Goal: Task Accomplishment & Management: Use online tool/utility

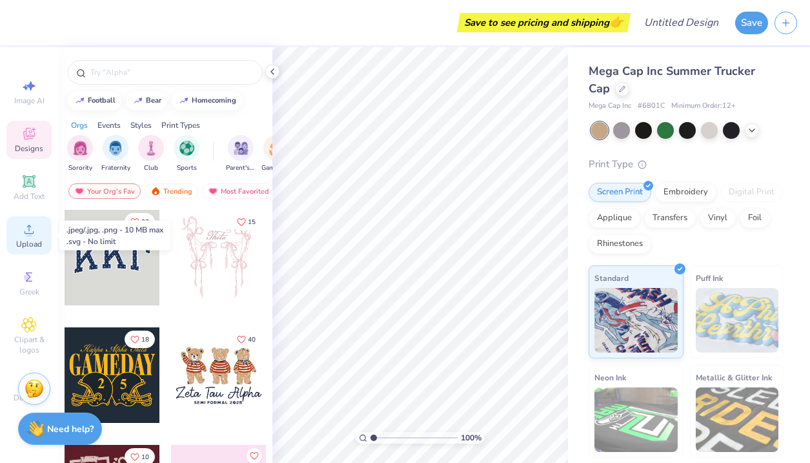
click at [24, 226] on icon at bounding box center [28, 228] width 15 height 15
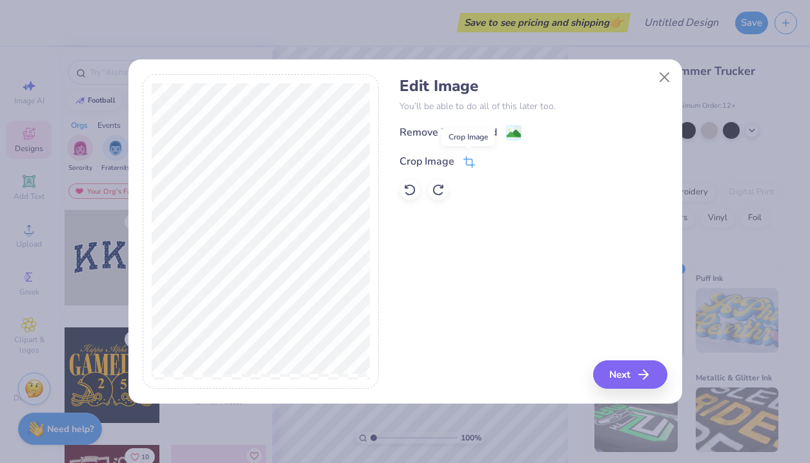
click at [467, 159] on icon at bounding box center [468, 163] width 8 height 8
click at [492, 161] on icon at bounding box center [491, 160] width 8 height 8
click at [459, 132] on div "Remove Background" at bounding box center [447, 133] width 97 height 15
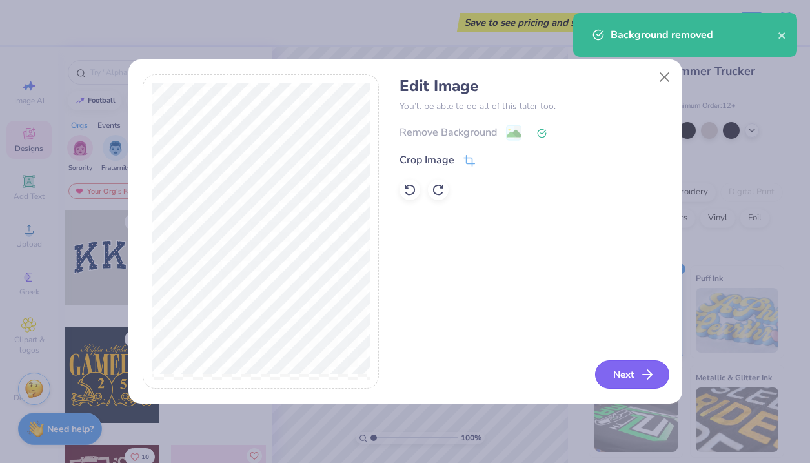
click at [623, 374] on button "Next" at bounding box center [632, 374] width 74 height 28
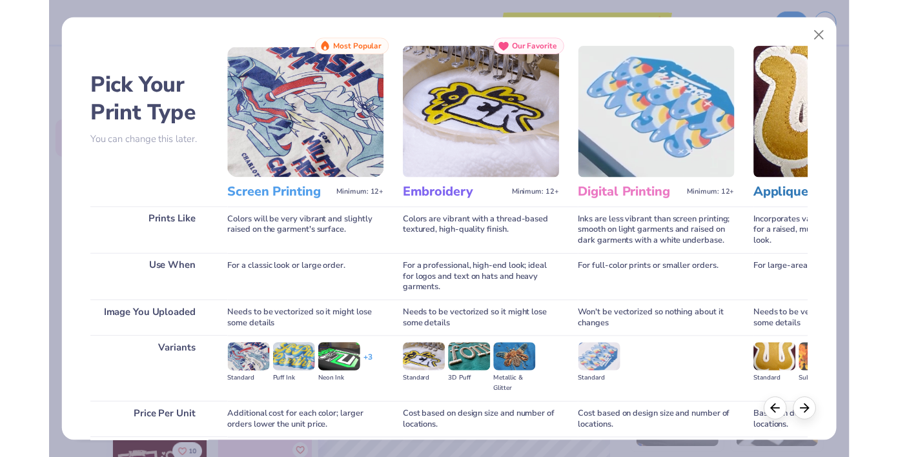
scroll to position [116, 0]
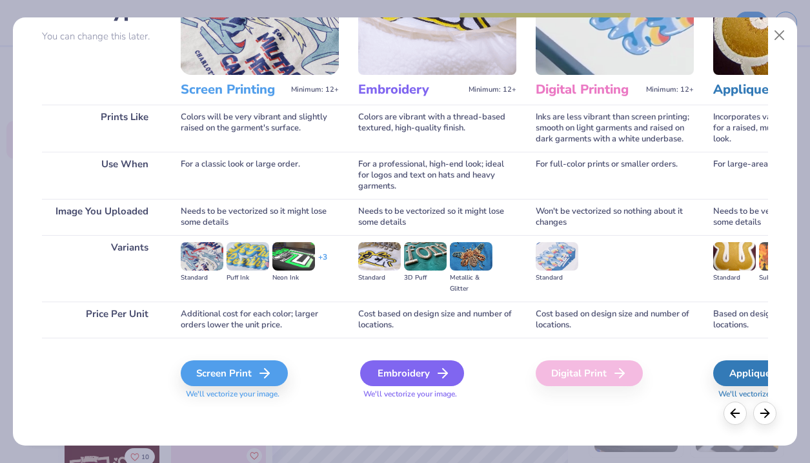
click at [430, 374] on div "Embroidery" at bounding box center [412, 373] width 104 height 26
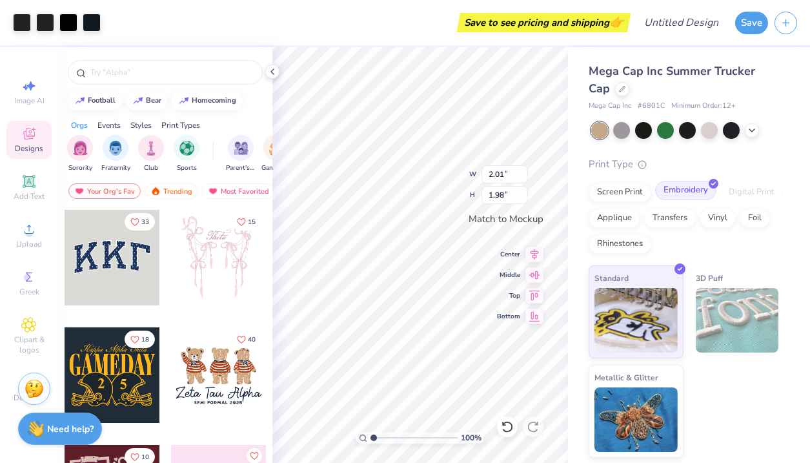
click at [678, 185] on div "Embroidery" at bounding box center [685, 190] width 61 height 19
click at [645, 326] on img at bounding box center [635, 318] width 83 height 65
click at [615, 92] on div at bounding box center [622, 88] width 14 height 14
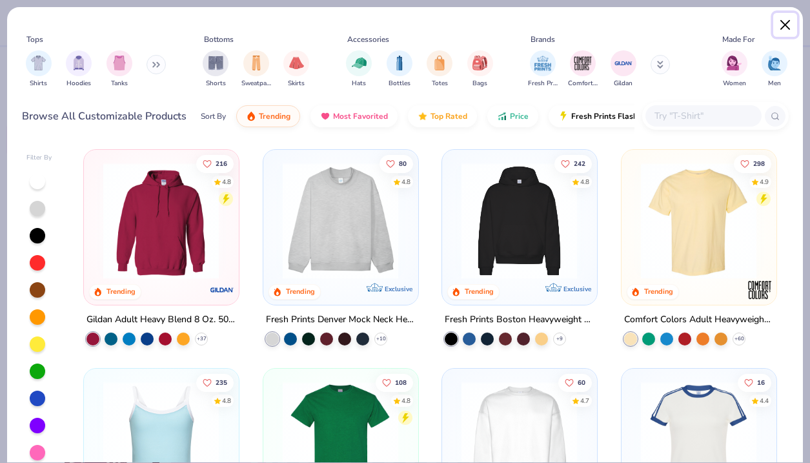
click at [787, 26] on button "Close" at bounding box center [785, 25] width 25 height 25
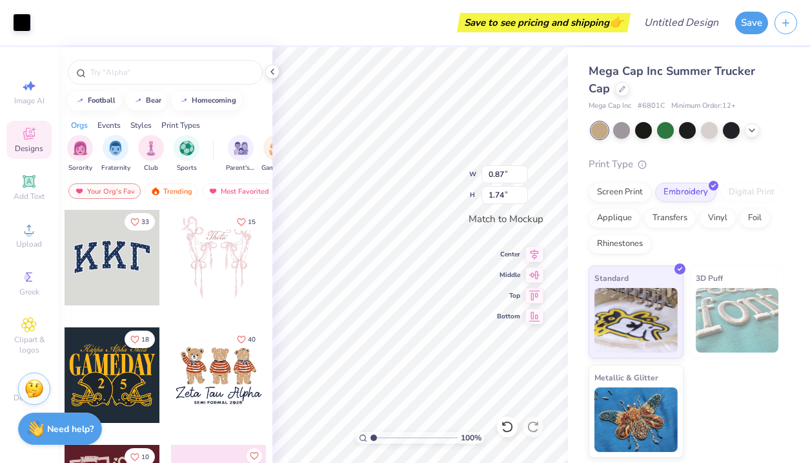
type input "0.87"
type input "1.74"
click at [432, 189] on div "100 % W 0.87 0.87 " H 1.74 1.74 " Match to Mockup Center Middle Top Bottom" at bounding box center [420, 255] width 296 height 416
type input "0.73"
type input "1.50"
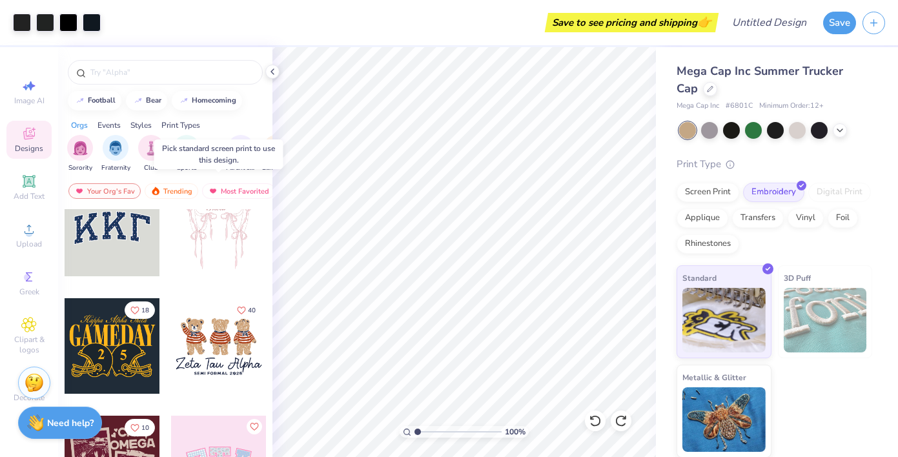
scroll to position [43, 0]
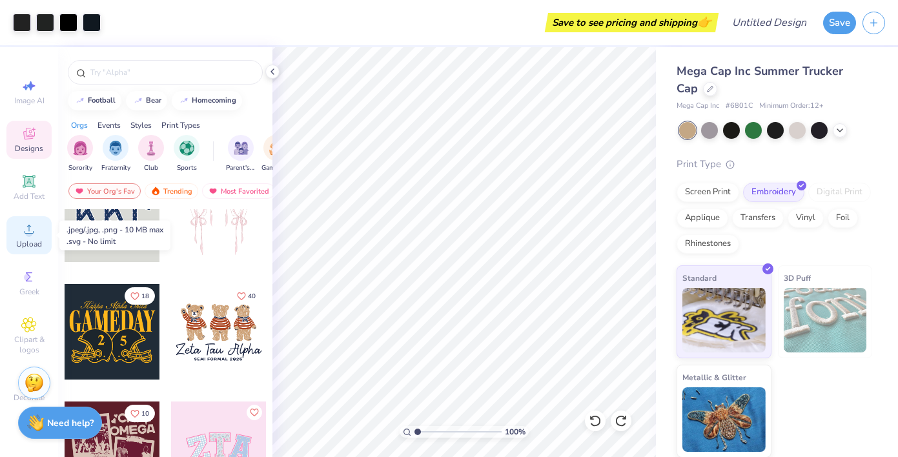
click at [31, 227] on icon at bounding box center [28, 228] width 15 height 15
click at [35, 115] on div "Image AI Designs Add Text Upload Greek Clipart & logos Decorate" at bounding box center [28, 240] width 45 height 335
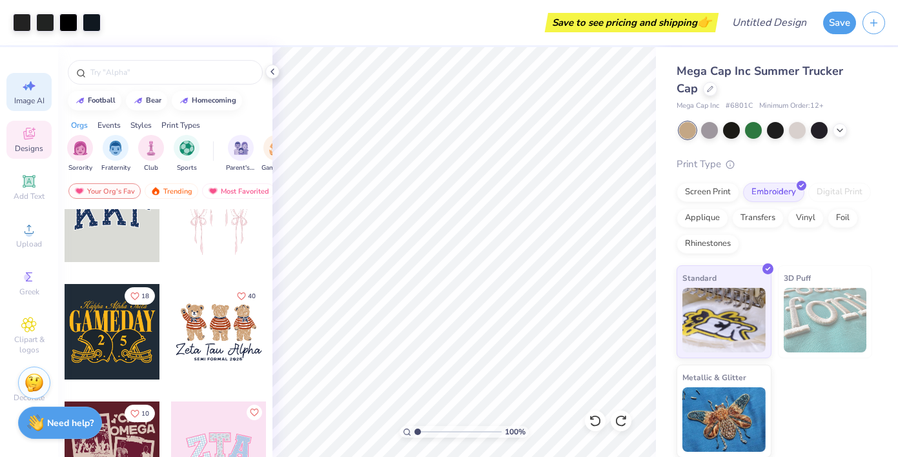
click at [32, 105] on span "Image AI" at bounding box center [29, 101] width 30 height 10
select select "4"
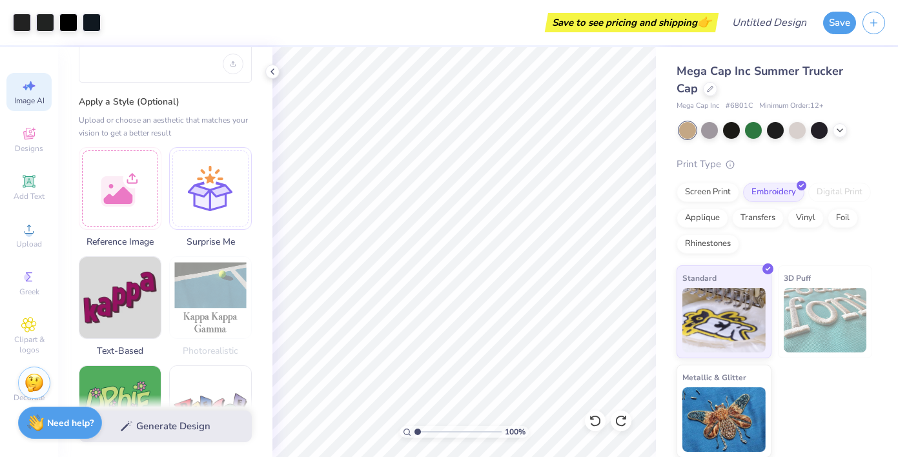
scroll to position [96, 0]
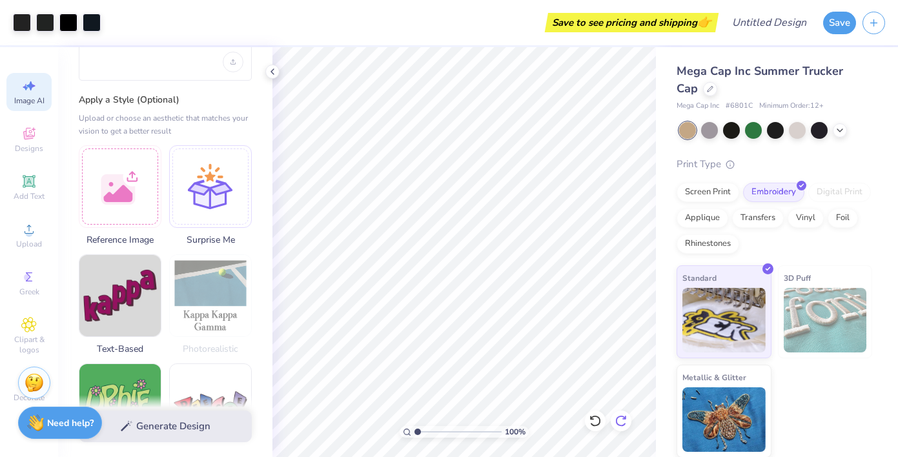
click at [616, 420] on icon at bounding box center [620, 421] width 11 height 12
click at [593, 414] on icon at bounding box center [595, 420] width 13 height 13
click at [809, 131] on icon at bounding box center [839, 128] width 10 height 10
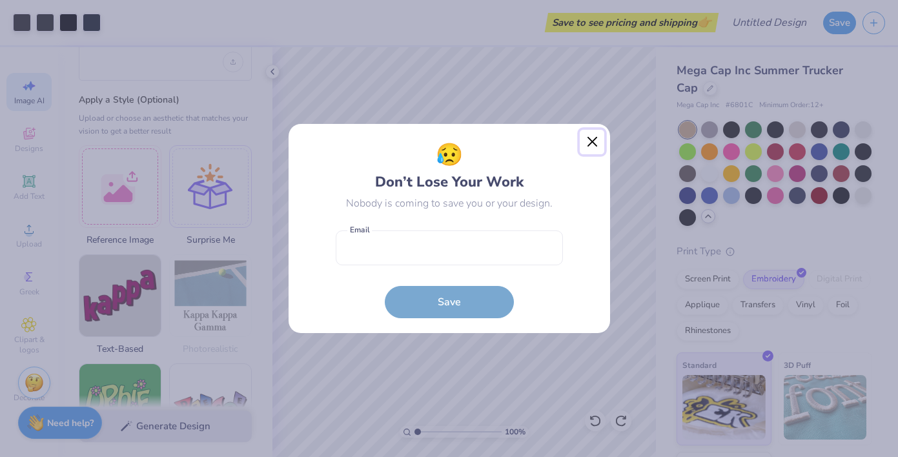
click at [587, 147] on button "Close" at bounding box center [592, 142] width 25 height 25
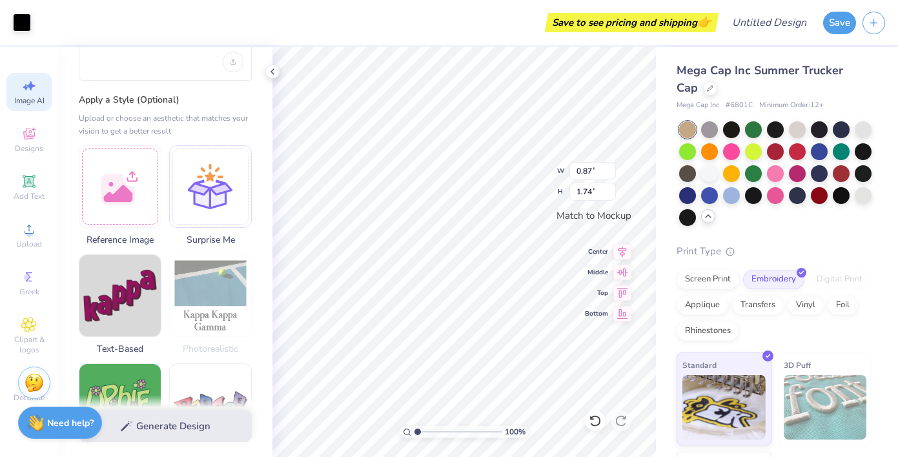
type input "0.73"
type input "1.50"
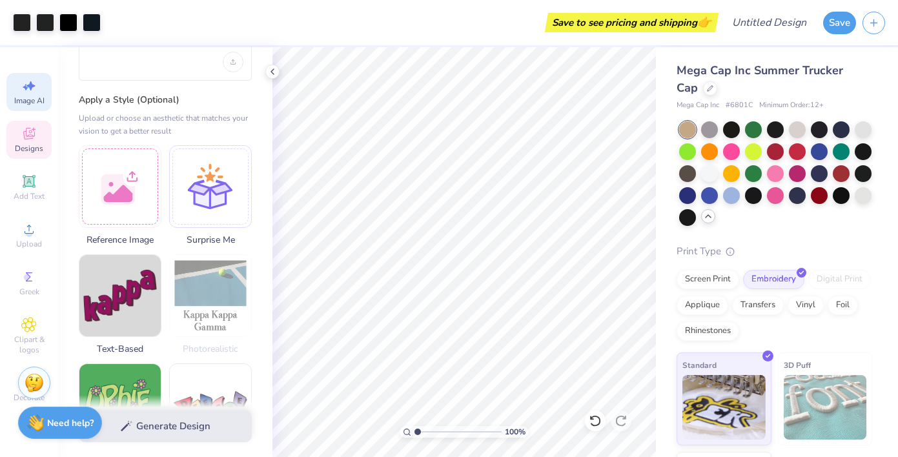
click at [35, 142] on div "Designs" at bounding box center [28, 140] width 45 height 38
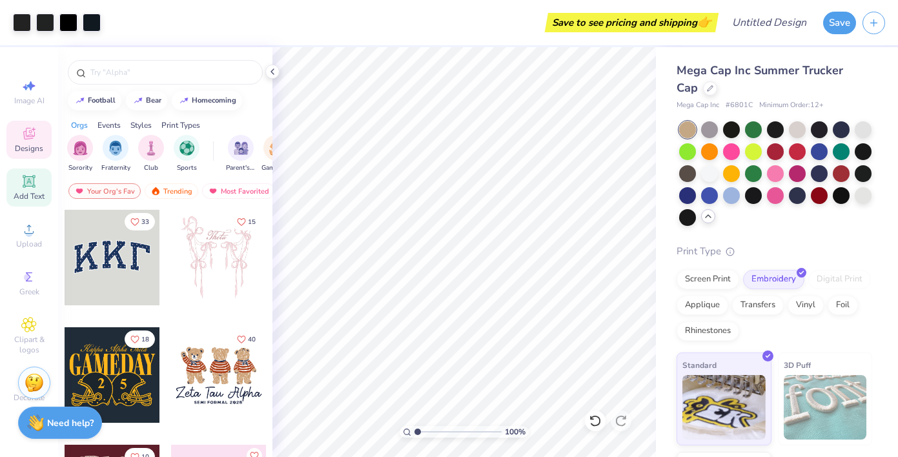
click at [35, 181] on icon at bounding box center [28, 181] width 15 height 15
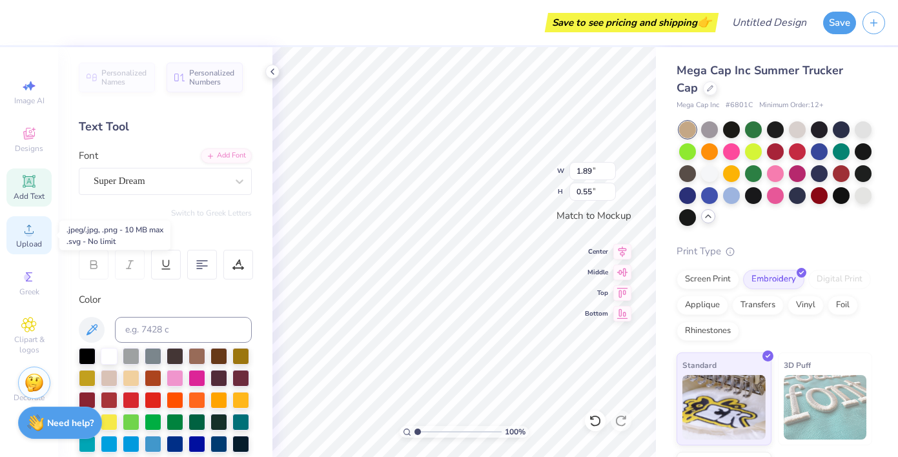
click at [34, 228] on icon at bounding box center [28, 228] width 15 height 15
type input "0.73"
type input "1.50"
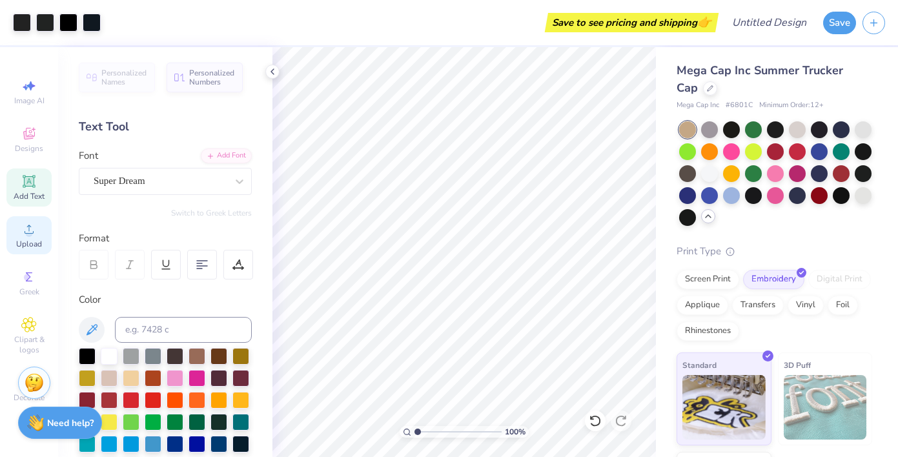
click at [29, 239] on span "Upload" at bounding box center [29, 244] width 26 height 10
click at [34, 332] on icon at bounding box center [28, 324] width 15 height 15
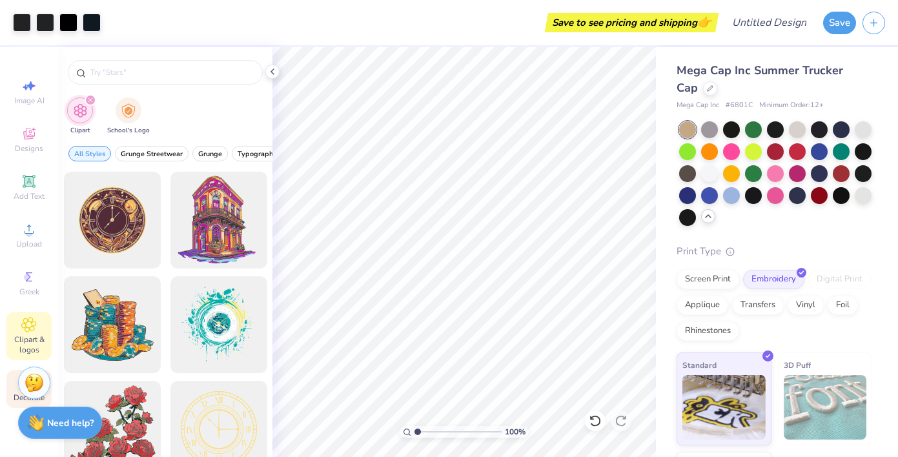
click at [12, 394] on div "Decorate" at bounding box center [28, 389] width 45 height 38
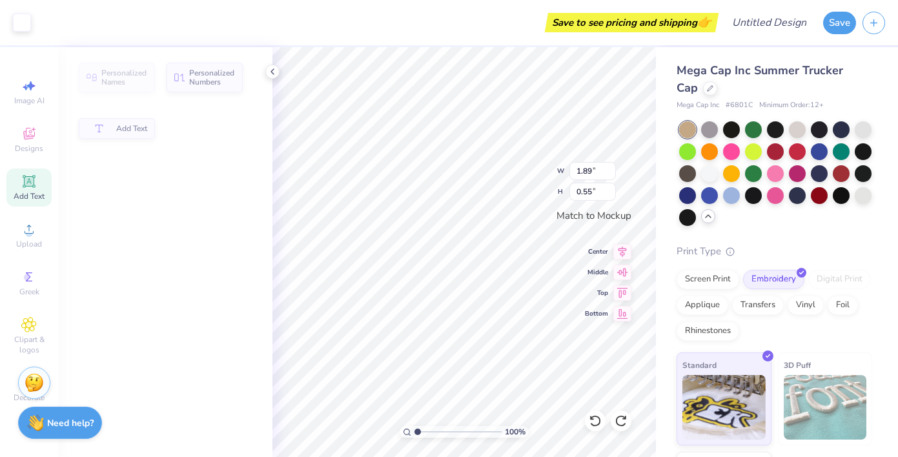
type input "1.89"
type input "0.55"
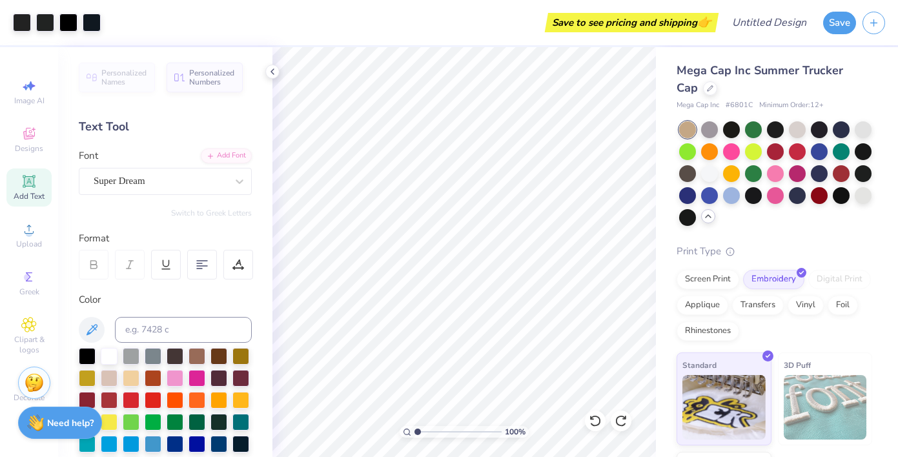
scroll to position [0, 0]
click at [590, 420] on icon at bounding box center [595, 420] width 13 height 13
